Goal: Find specific page/section: Find specific page/section

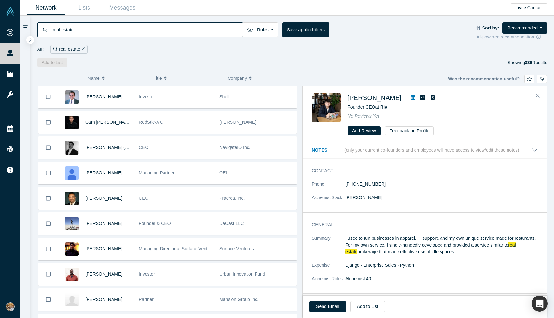
scroll to position [2490, 0]
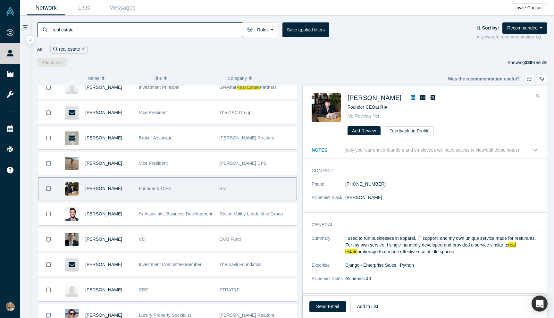
click at [423, 37] on div "real estate Roles Founders Mentors Angels VCs Corporate Innovator Service Provi…" at bounding box center [292, 31] width 510 height 18
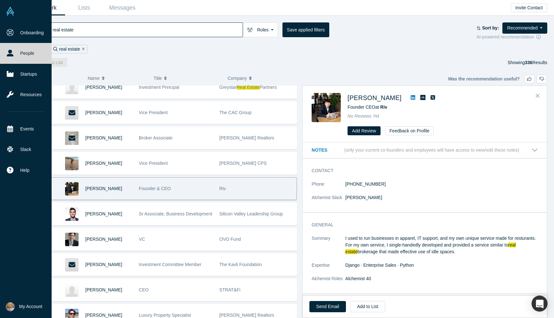
click at [35, 44] on link "People" at bounding box center [26, 53] width 52 height 21
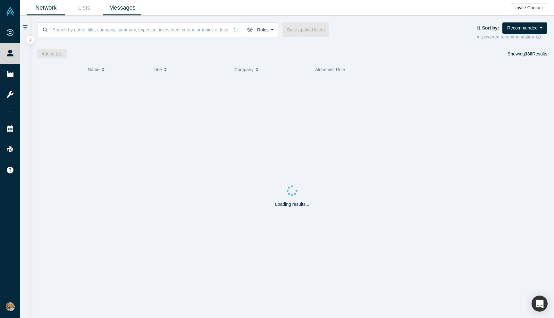
click at [119, 4] on link "Messages" at bounding box center [122, 7] width 38 height 15
